Goal: Task Accomplishment & Management: Complete application form

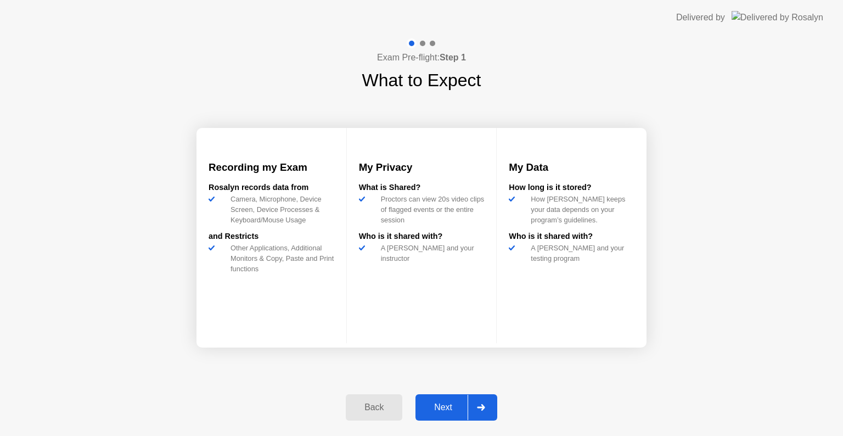
click at [433, 402] on div "Next" at bounding box center [443, 407] width 49 height 10
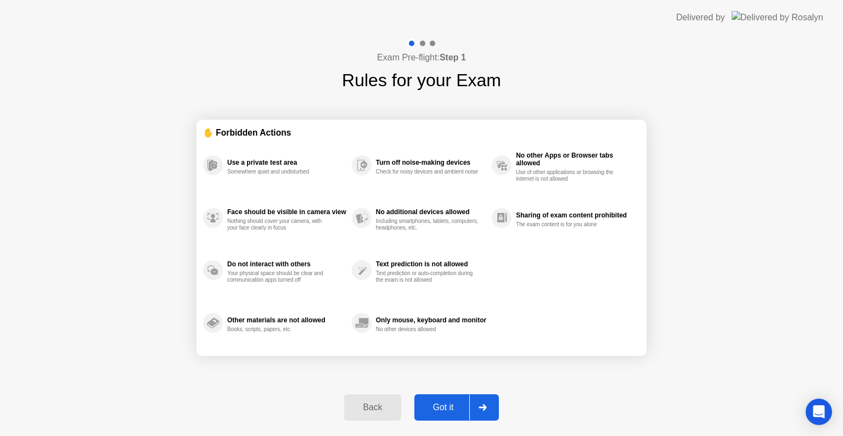
drag, startPoint x: 0, startPoint y: 0, endPoint x: 434, endPoint y: 401, distance: 590.6
click at [434, 402] on div "Got it" at bounding box center [444, 407] width 52 height 10
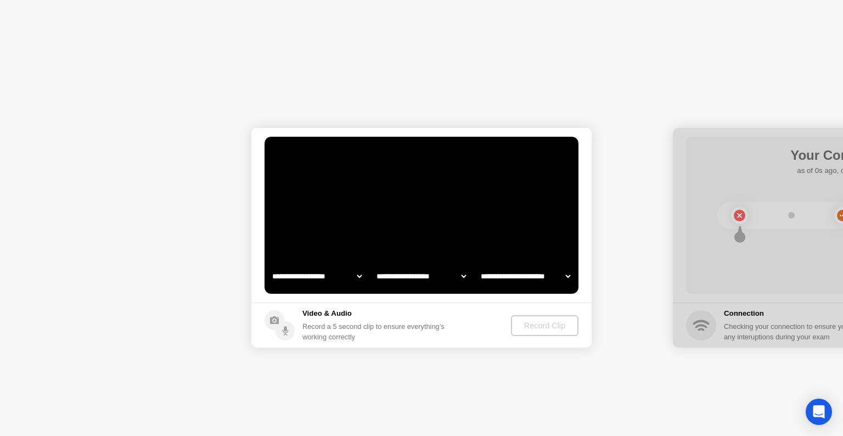
select select "**********"
select select "*******"
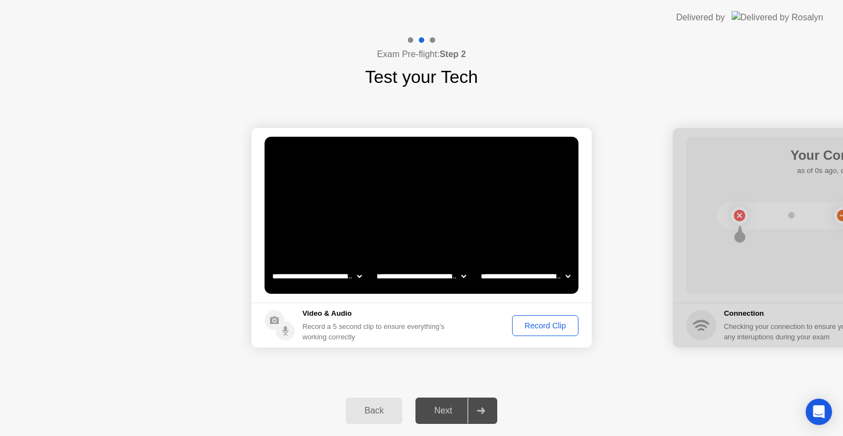
click at [444, 407] on div "Next" at bounding box center [443, 411] width 49 height 10
click at [536, 326] on div "Record Clip" at bounding box center [545, 325] width 59 height 9
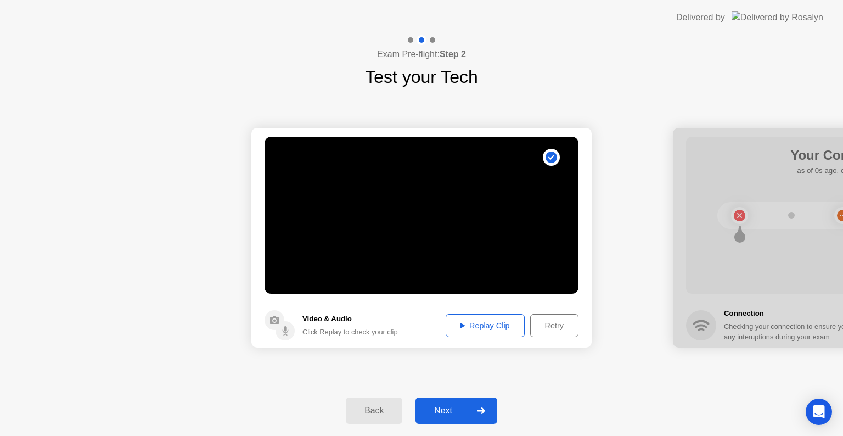
click at [448, 407] on div "Next" at bounding box center [443, 411] width 49 height 10
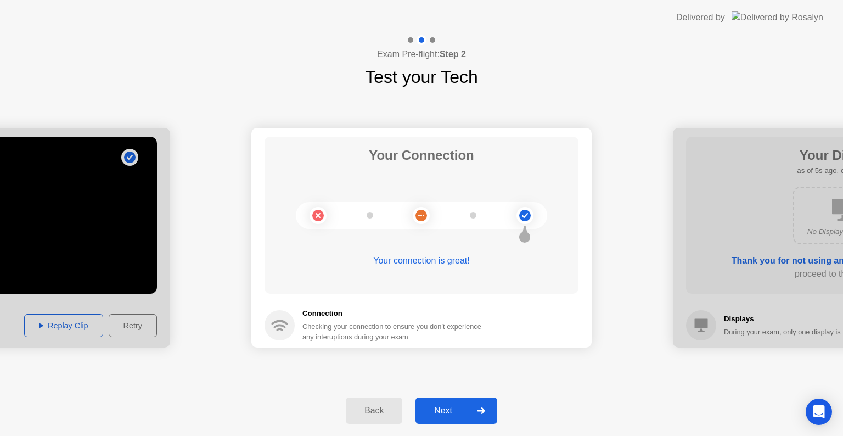
click at [445, 411] on div "Next" at bounding box center [443, 411] width 49 height 10
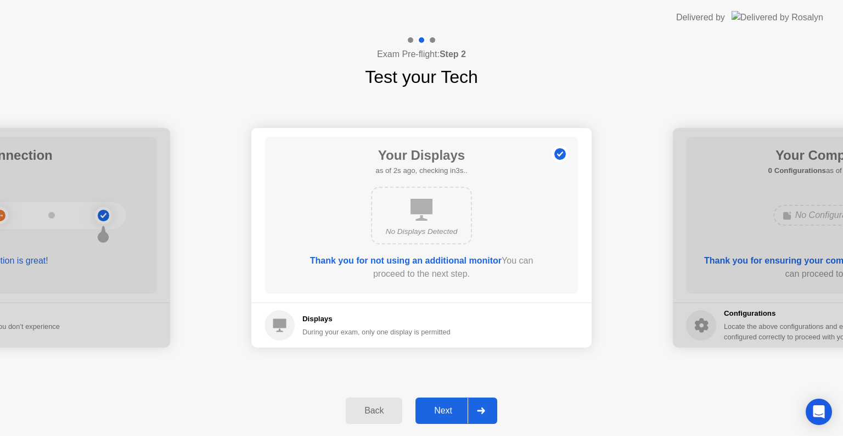
click at [451, 415] on div "Next" at bounding box center [443, 411] width 49 height 10
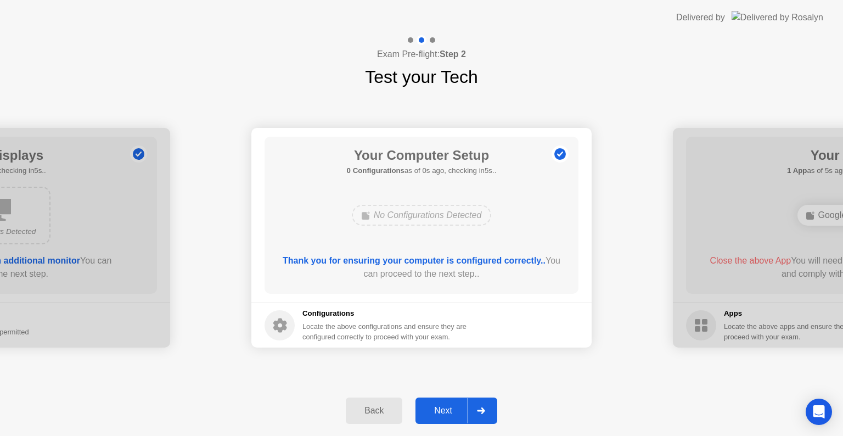
click at [452, 415] on div "Next" at bounding box center [443, 411] width 49 height 10
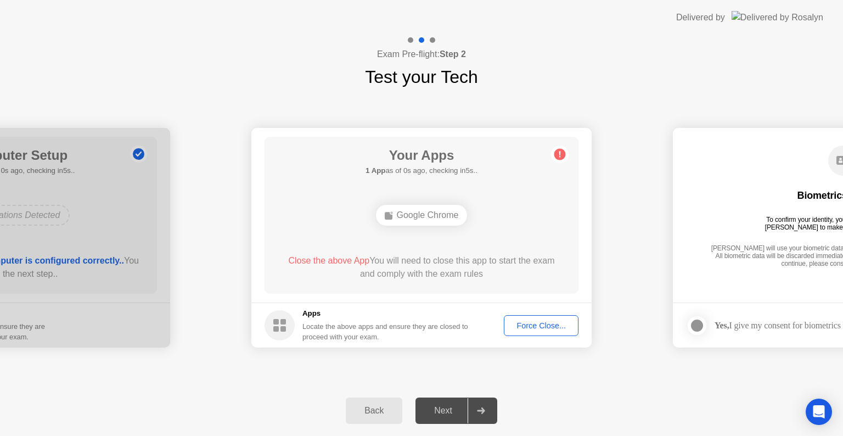
click at [540, 327] on div "Force Close..." at bounding box center [541, 325] width 67 height 9
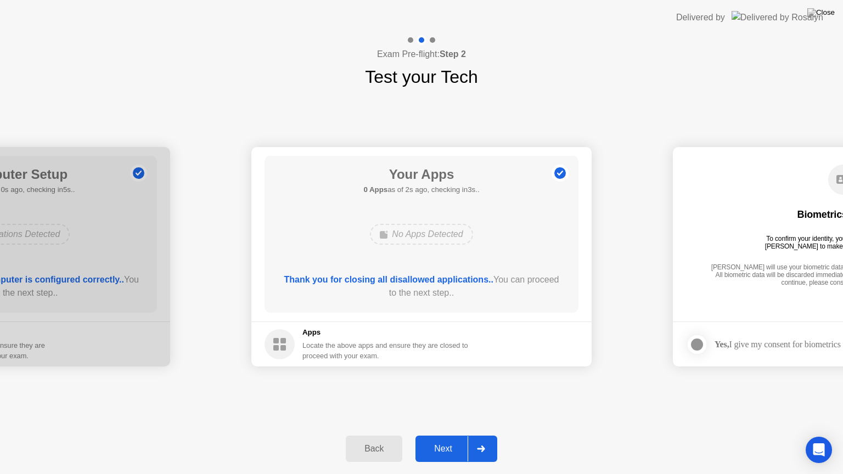
click at [444, 435] on div "Next" at bounding box center [443, 449] width 49 height 10
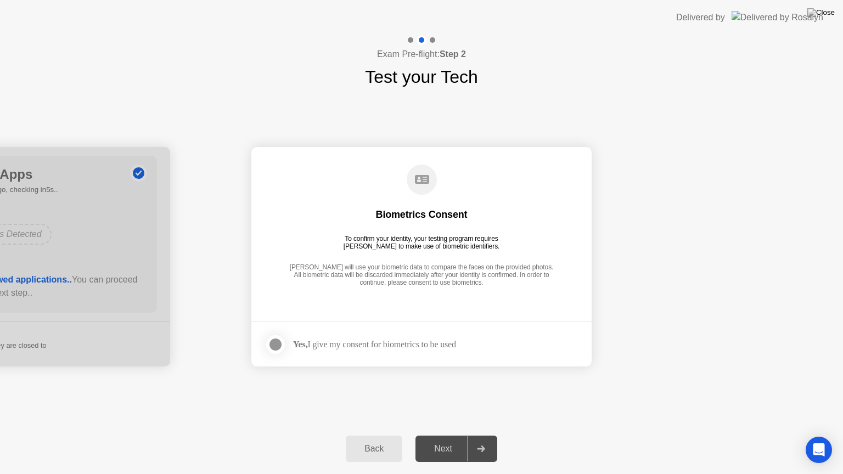
click at [365, 343] on div "Yes, I give my consent for biometrics to be used" at bounding box center [374, 344] width 163 height 10
click at [274, 343] on div at bounding box center [275, 344] width 13 height 13
click at [440, 435] on div "Next" at bounding box center [443, 449] width 49 height 10
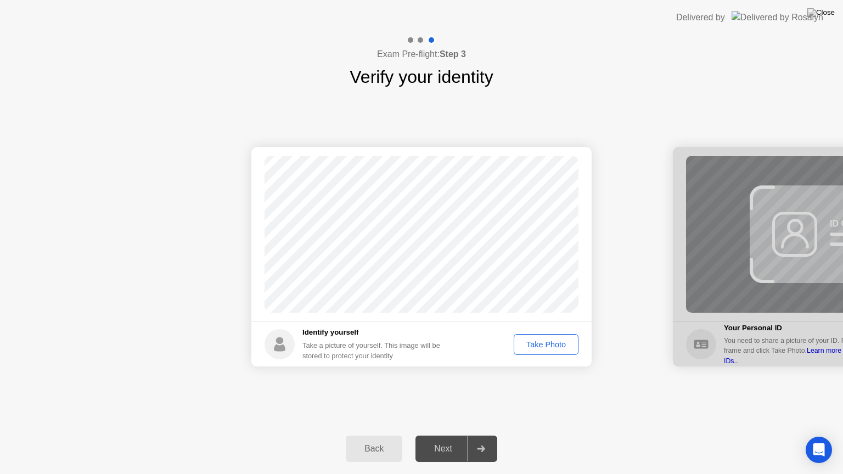
click at [545, 348] on div "Take Photo" at bounding box center [546, 344] width 57 height 9
click at [452, 435] on div "Next" at bounding box center [443, 449] width 49 height 10
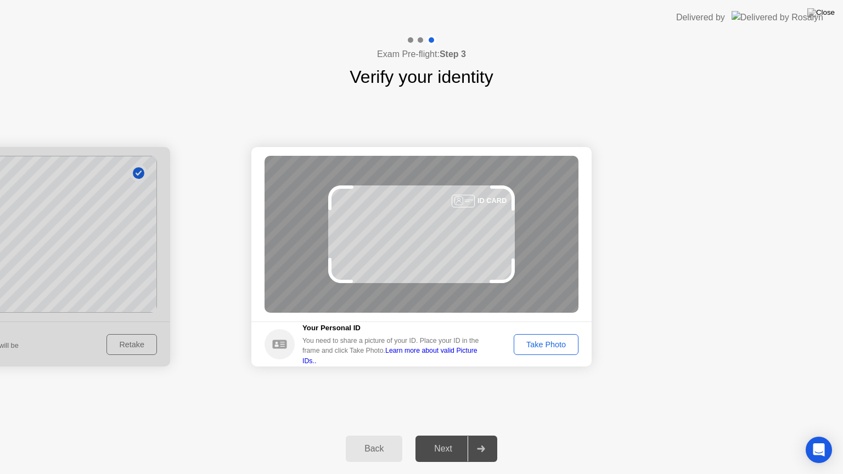
click at [553, 347] on div "Take Photo" at bounding box center [546, 344] width 57 height 9
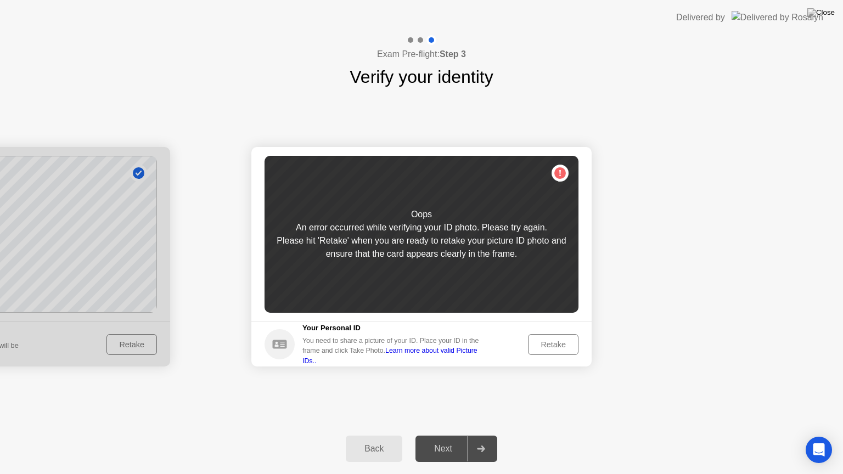
click at [546, 342] on div "Retake" at bounding box center [553, 344] width 43 height 9
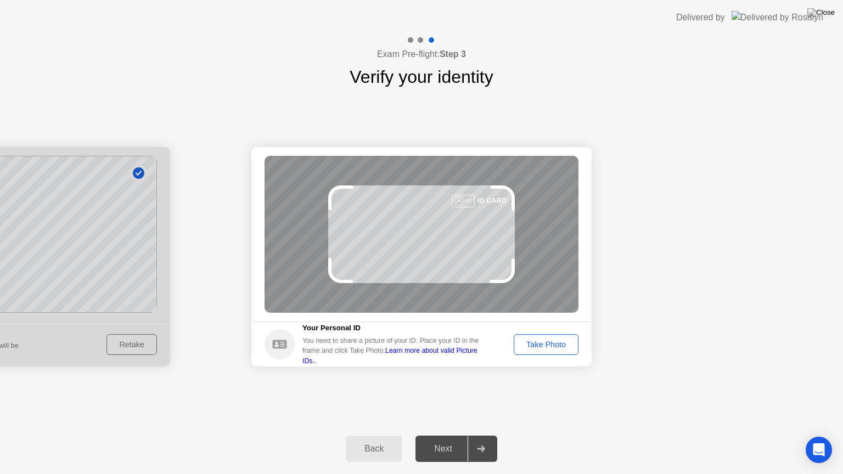
click at [539, 338] on button "Take Photo" at bounding box center [546, 344] width 65 height 21
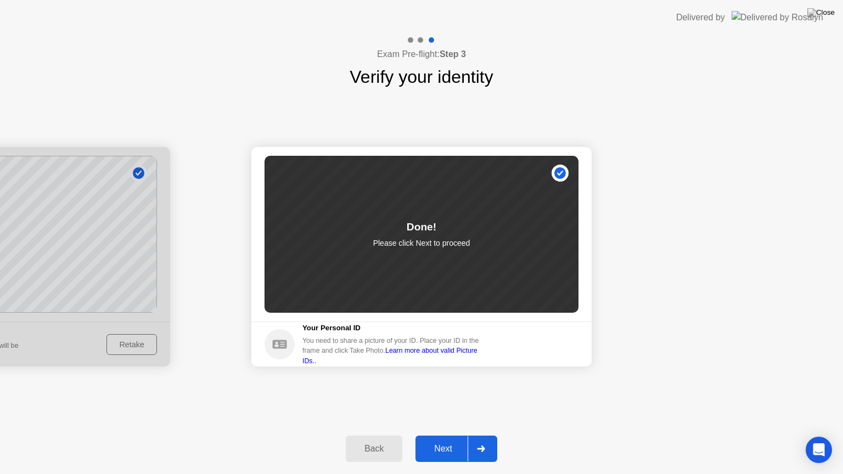
click at [437, 435] on div "Next" at bounding box center [443, 449] width 49 height 10
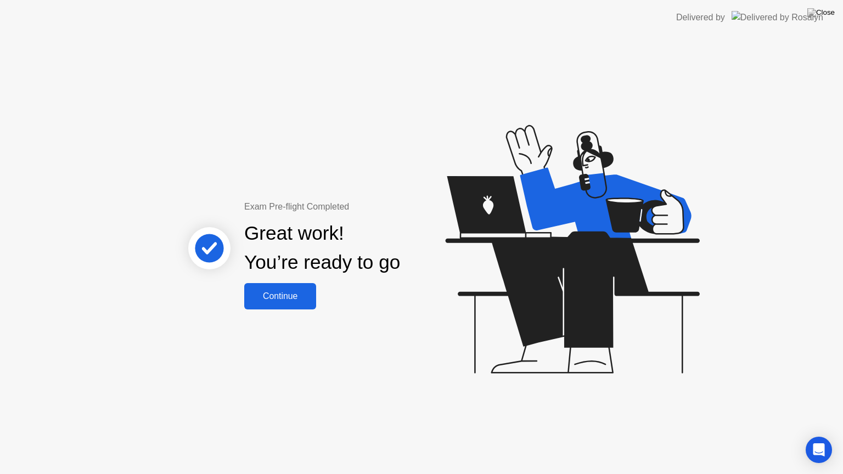
click at [297, 297] on div "Continue" at bounding box center [280, 297] width 65 height 10
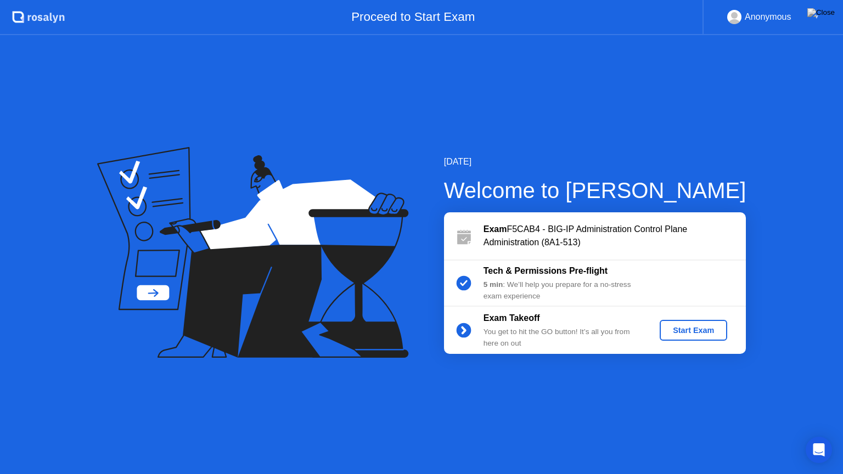
click at [713, 327] on div "Start Exam" at bounding box center [693, 330] width 59 height 9
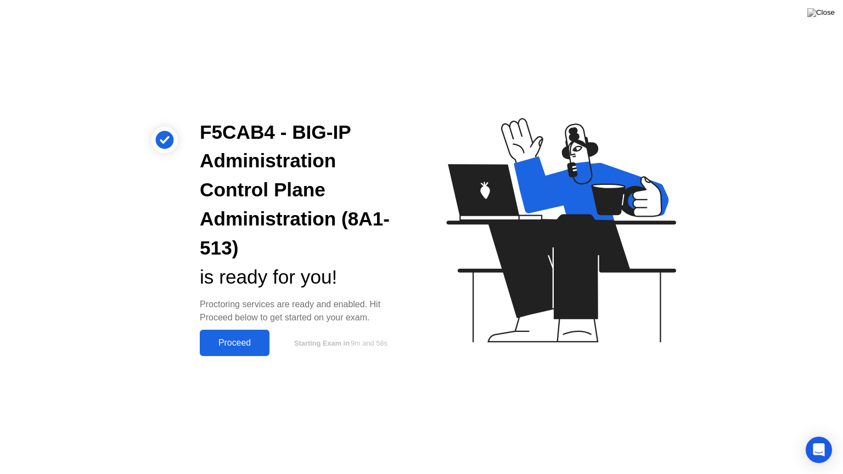
click at [245, 339] on div "Proceed" at bounding box center [234, 343] width 63 height 10
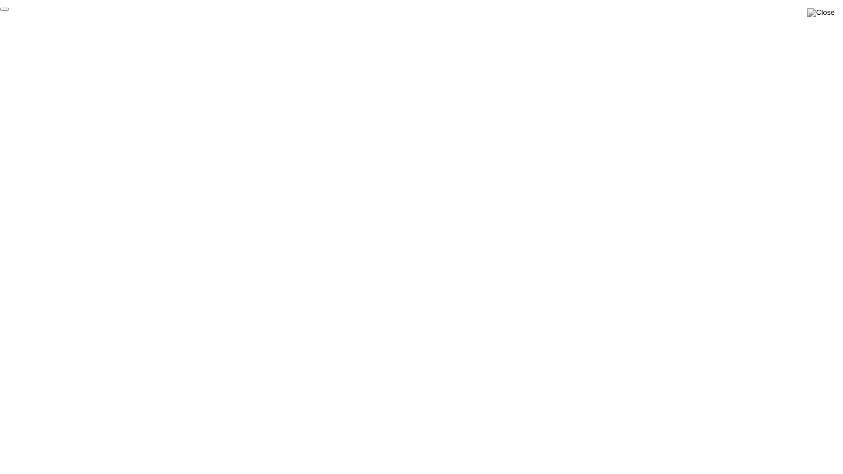
click div "End Proctoring Session"
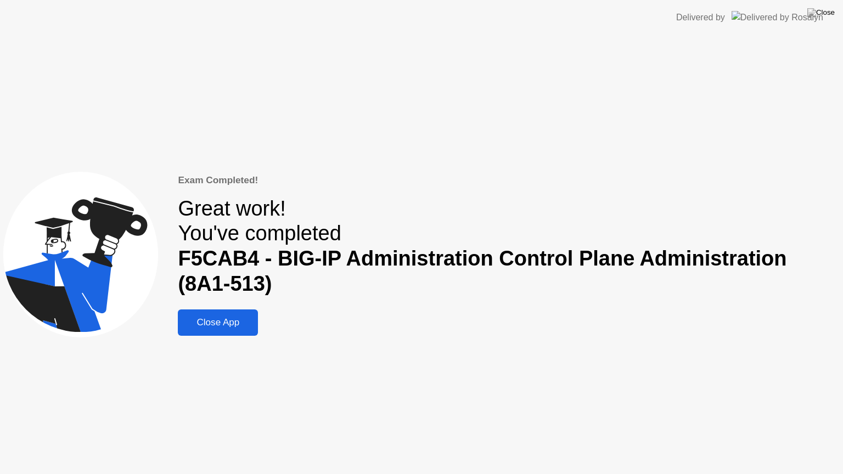
click at [239, 321] on div "Close App" at bounding box center [218, 322] width 74 height 11
